Goal: Transaction & Acquisition: Purchase product/service

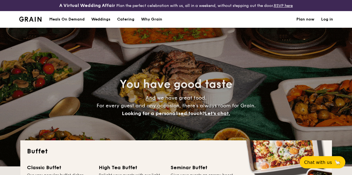
select select
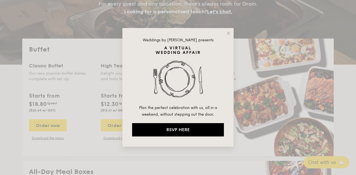
scroll to position [107, 0]
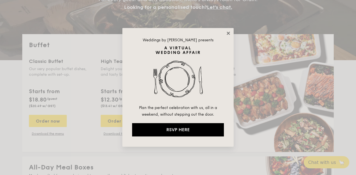
click at [230, 33] on icon at bounding box center [228, 33] width 5 height 5
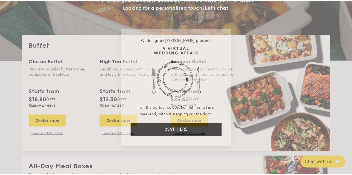
scroll to position [111, 0]
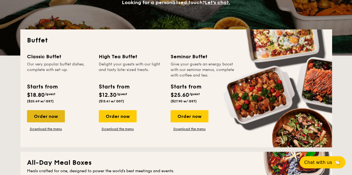
click at [48, 118] on div "Order now" at bounding box center [46, 116] width 38 height 12
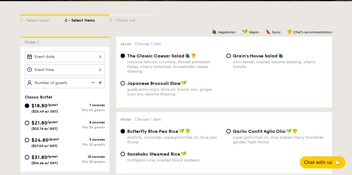
scroll to position [167, 0]
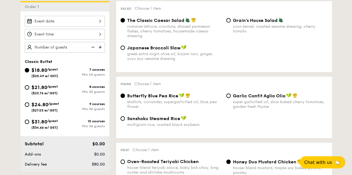
click at [53, 89] on span "/guest" at bounding box center [52, 87] width 11 height 4
click at [29, 90] on input "$21.80 /guest ($23.76 w/ GST) 8 courses Min 30 guests" at bounding box center [27, 87] width 4 height 4
radio input "true"
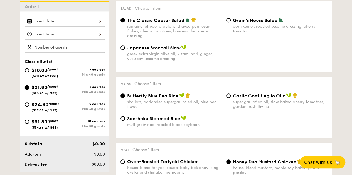
radio input "true"
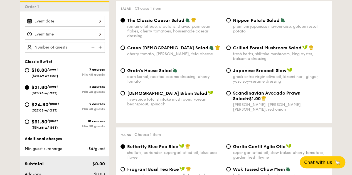
click at [128, 96] on span "[DEMOGRAPHIC_DATA] Bibim Salad" at bounding box center [167, 93] width 80 height 5
click at [125, 96] on input "Korean Bibim Salad five-spice tofu, shiitake mushroom, korean beansprout, spina…" at bounding box center [122, 93] width 4 height 4
radio input "true"
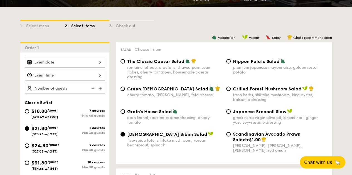
scroll to position [111, 0]
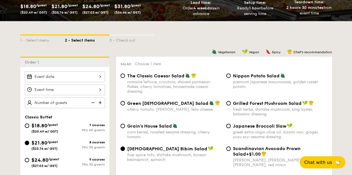
click at [145, 106] on span "Green [DEMOGRAPHIC_DATA] Salad" at bounding box center [167, 103] width 81 height 5
click at [125, 106] on input "Green Goddess Salad cherry tomato, [PERSON_NAME], feta cheese" at bounding box center [122, 103] width 4 height 4
radio input "true"
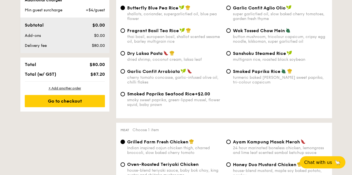
scroll to position [278, 0]
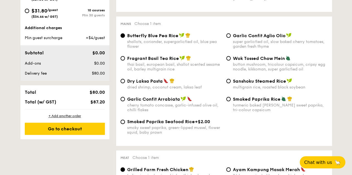
click at [170, 70] on div "thai basil, european basil, shallot scented sesame oil, barley multigrain rice" at bounding box center [174, 66] width 95 height 9
click at [125, 61] on input "Fragrant Basil Tea Rice thai basil, european basil, shallot scented sesame oil,…" at bounding box center [122, 58] width 4 height 4
radio input "true"
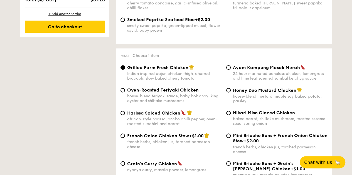
scroll to position [389, 0]
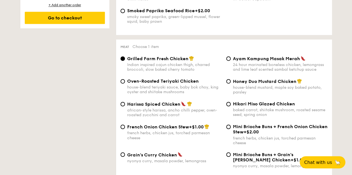
click at [250, 84] on span "Honey Duo Mustard Chicken" at bounding box center [264, 81] width 63 height 5
click at [231, 84] on input "Honey Duo Mustard Chicken house-blend mustard, maple soy baked potato, parsley" at bounding box center [228, 81] width 4 height 4
radio input "true"
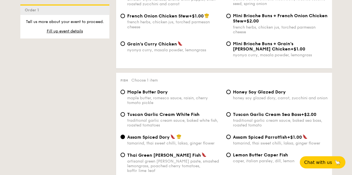
scroll to position [556, 0]
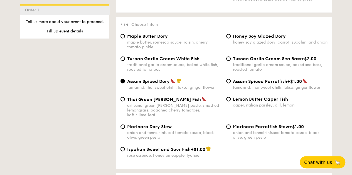
click at [247, 72] on div "traditional garlic cream sauce, baked sea bass, roasted tomato" at bounding box center [280, 67] width 95 height 9
click at [231, 61] on input "Tuscan Garlic Cream Sea Bass +$2.00 traditional garlic cream sauce, baked sea b…" at bounding box center [228, 59] width 4 height 4
radio input "true"
click at [169, 72] on div "traditional garlic cream sauce, baked white fish, roasted tomatoes" at bounding box center [174, 67] width 95 height 9
click at [125, 61] on input "Tuscan Garlic Cream White Fish traditional garlic cream sauce, baked white fish…" at bounding box center [122, 59] width 4 height 4
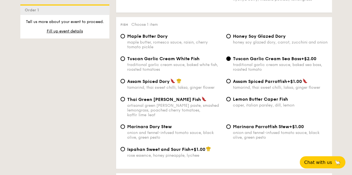
radio input "true"
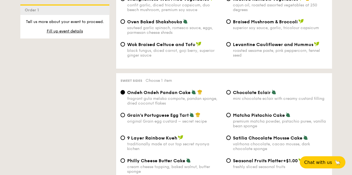
scroll to position [695, 0]
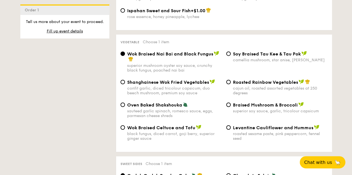
click at [158, 117] on div "sauteed garlic spinach, romesco sauce, eggs, parmesan cheese shreds" at bounding box center [174, 113] width 95 height 9
click at [125, 107] on input "Oven Baked Shakshouka sauteed garlic spinach, romesco sauce, eggs, parmesan che…" at bounding box center [122, 105] width 4 height 4
radio input "true"
click at [44, 109] on div "1 - Select menu 2 - Select items 3 - Check out Order 1 Classic Buffet $18.80 /g…" at bounding box center [176, 59] width 320 height 1244
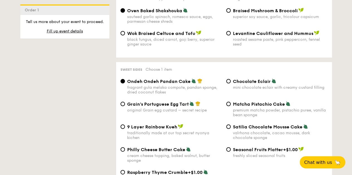
scroll to position [834, 0]
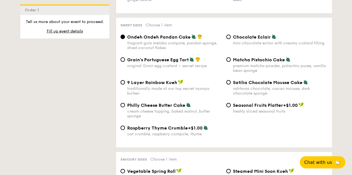
click at [245, 73] on div "premium matcha powder, pistachio puree, vanilla bean sponge" at bounding box center [280, 68] width 95 height 9
click at [231, 62] on input "Matcha Pistachio Cake premium matcha powder, pistachio puree, vanilla bean spon…" at bounding box center [228, 60] width 4 height 4
radio input "true"
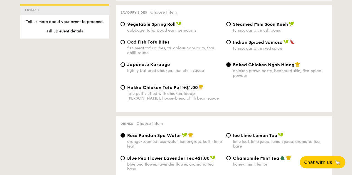
scroll to position [973, 0]
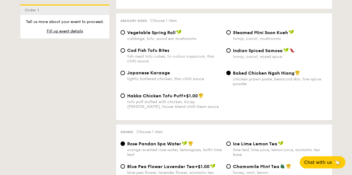
click at [279, 59] on div "turnip, carrot, mixed spice" at bounding box center [280, 57] width 95 height 5
click at [231, 53] on input "Indian Spiced Samosa turnip, carrot, mixed spice" at bounding box center [228, 50] width 4 height 4
radio input "true"
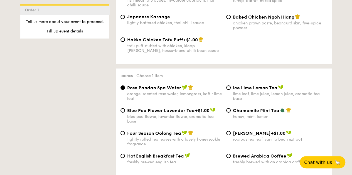
scroll to position [1085, 0]
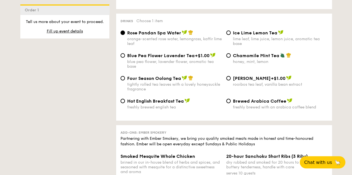
click at [246, 64] on div "honey, mint, lemon" at bounding box center [280, 62] width 95 height 5
click at [231, 58] on input "Chamomile Mint Tea honey, mint, lemon" at bounding box center [228, 55] width 4 height 4
radio input "true"
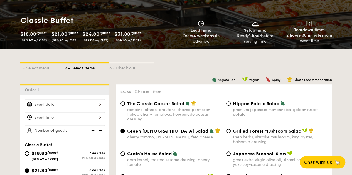
scroll to position [111, 0]
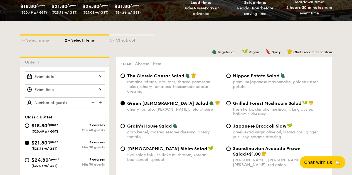
click at [60, 88] on div at bounding box center [65, 89] width 80 height 37
click at [65, 82] on div at bounding box center [65, 76] width 80 height 11
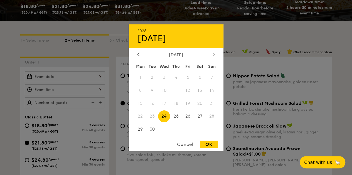
click at [213, 53] on icon at bounding box center [214, 55] width 2 height 4
click at [140, 92] on span "6" at bounding box center [140, 91] width 12 height 12
click at [177, 102] on span "16" at bounding box center [176, 104] width 12 height 12
click at [210, 144] on div "OK" at bounding box center [209, 145] width 18 height 8
type input "[DATE]"
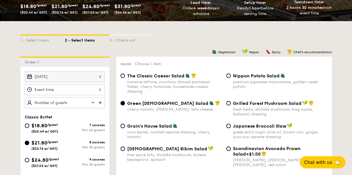
click at [98, 94] on div at bounding box center [65, 90] width 80 height 11
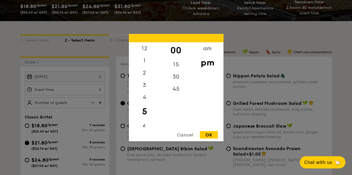
click at [142, 123] on div "6" at bounding box center [144, 128] width 31 height 16
click at [212, 136] on div "OK" at bounding box center [209, 135] width 18 height 8
type input "6:00PM"
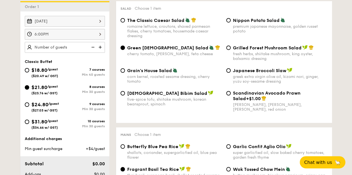
scroll to position [278, 0]
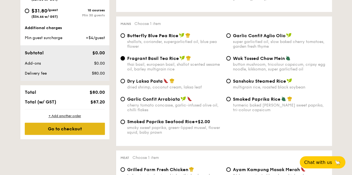
click at [90, 133] on div "Go to checkout" at bounding box center [65, 129] width 80 height 12
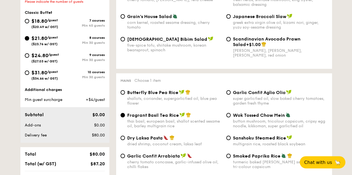
scroll to position [164, 0]
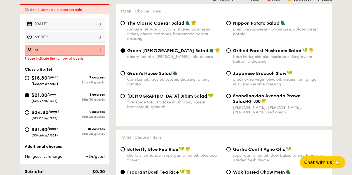
type input "60 guests"
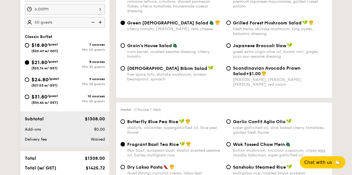
scroll to position [248, 0]
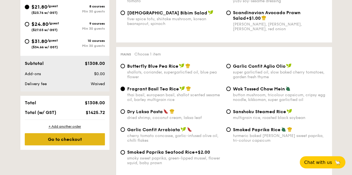
click at [74, 144] on div "Go to checkout" at bounding box center [65, 139] width 80 height 12
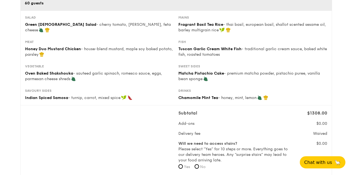
scroll to position [56, 0]
